Goal: Navigation & Orientation: Understand site structure

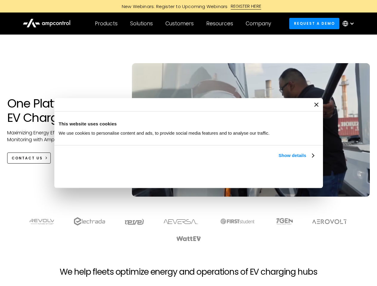
click at [278, 159] on link "Show details" at bounding box center [295, 155] width 35 height 7
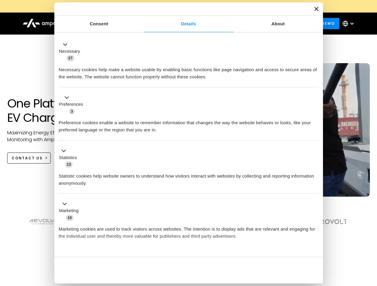
click at [314, 194] on li "Statistics 13 Statistic cookies help website owners to understand how visitors …" at bounding box center [188, 167] width 259 height 53
click at [370, 240] on section at bounding box center [188, 229] width 377 height 37
click at [183, 24] on div "Customers" at bounding box center [179, 23] width 28 height 7
click at [106, 24] on div "Products" at bounding box center [106, 23] width 23 height 7
click at [142, 24] on div "Solutions" at bounding box center [141, 23] width 23 height 7
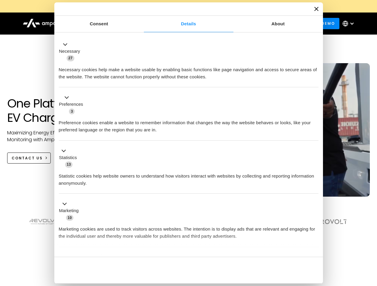
click at [180, 24] on div "Customers" at bounding box center [179, 23] width 28 height 7
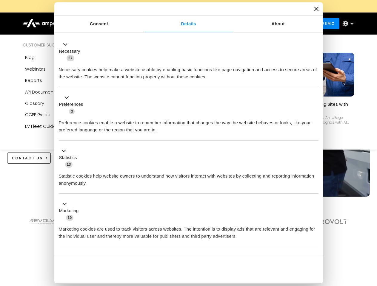
click at [221, 24] on div "Resources" at bounding box center [219, 23] width 27 height 7
